Goal: Information Seeking & Learning: Learn about a topic

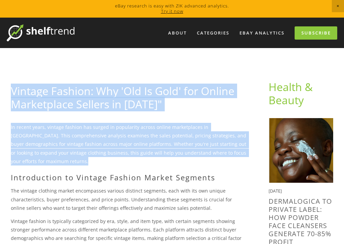
drag, startPoint x: 6, startPoint y: 88, endPoint x: 157, endPoint y: 160, distance: 167.3
click at [157, 160] on p "In recent years, vintage fashion has surged in popularity across online marketp…" at bounding box center [129, 144] width 236 height 43
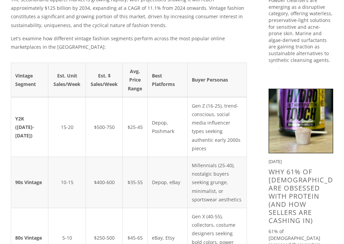
scroll to position [228, 0]
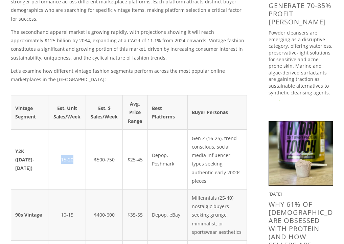
drag, startPoint x: 58, startPoint y: 142, endPoint x: 75, endPoint y: 142, distance: 16.6
click at [75, 142] on td "15-20" at bounding box center [67, 159] width 38 height 60
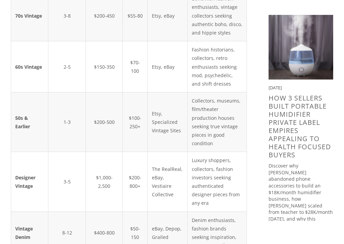
scroll to position [552, 0]
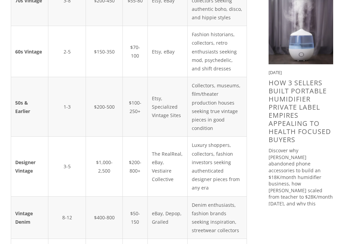
drag, startPoint x: 71, startPoint y: 161, endPoint x: 56, endPoint y: 161, distance: 15.2
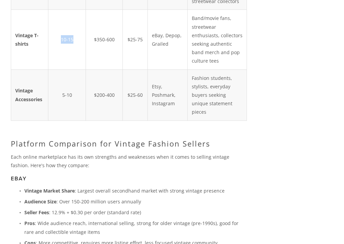
scroll to position [786, 0]
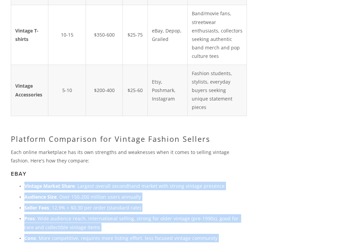
drag, startPoint x: 25, startPoint y: 46, endPoint x: 104, endPoint y: 224, distance: 194.4
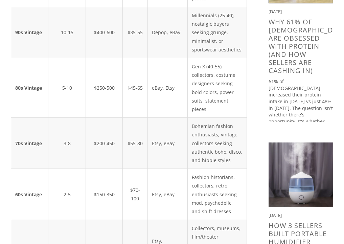
scroll to position [334, 0]
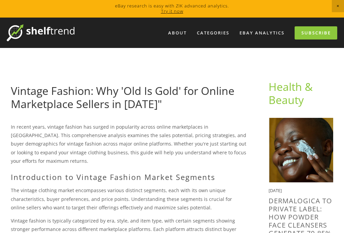
scroll to position [289, 0]
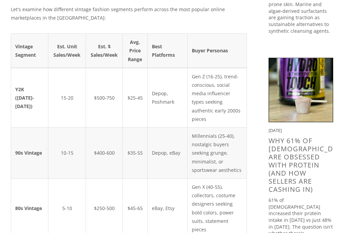
click at [96, 140] on td "$400-600" at bounding box center [104, 152] width 37 height 51
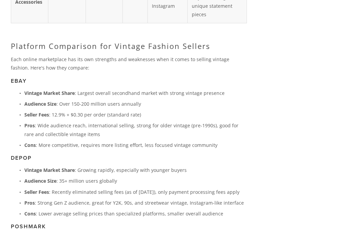
scroll to position [879, 0]
drag, startPoint x: 24, startPoint y: 126, endPoint x: 178, endPoint y: 127, distance: 153.8
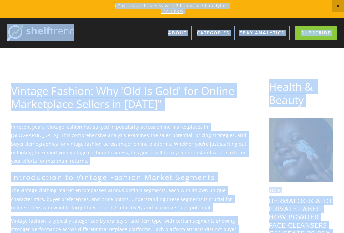
scroll to position [0, 0]
